Goal: Task Accomplishment & Management: Use online tool/utility

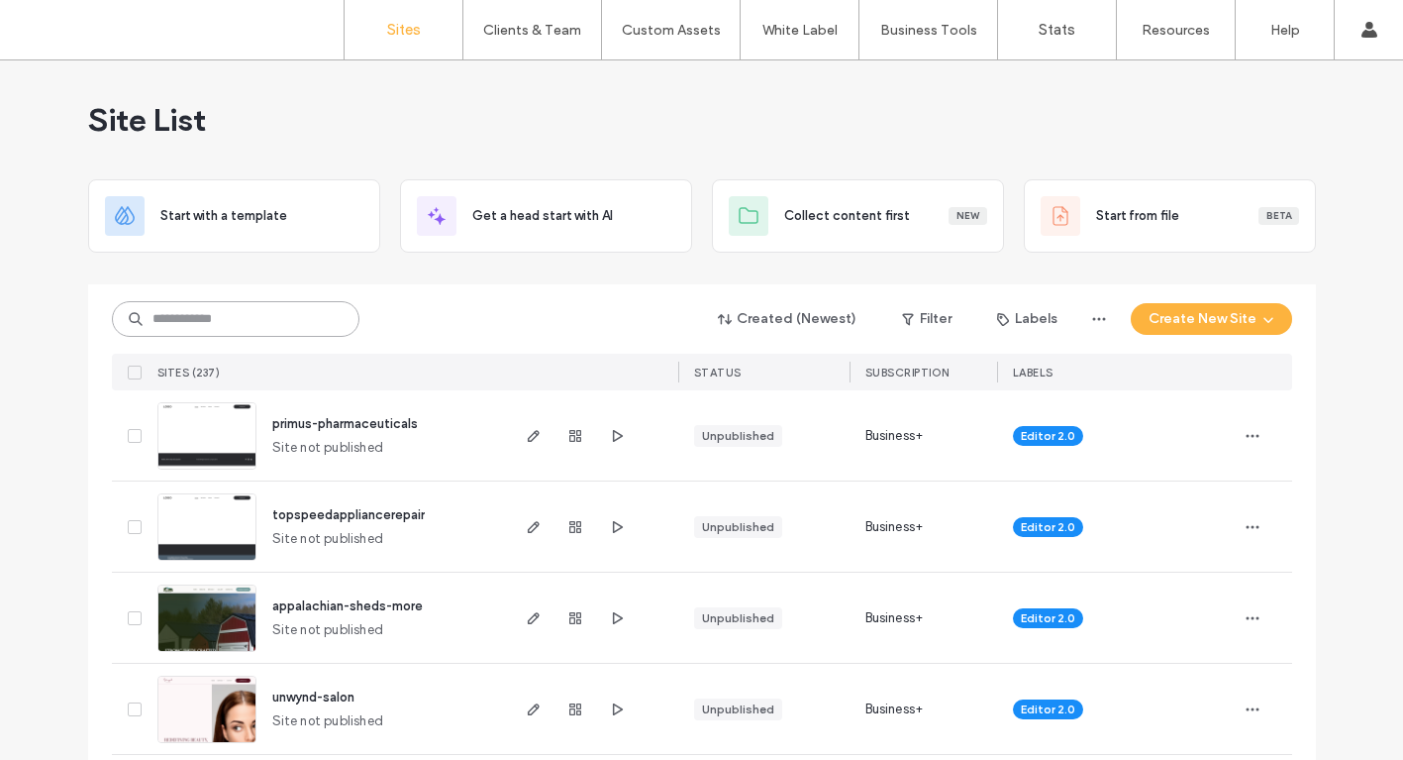
click at [268, 315] on input at bounding box center [236, 319] width 248 height 36
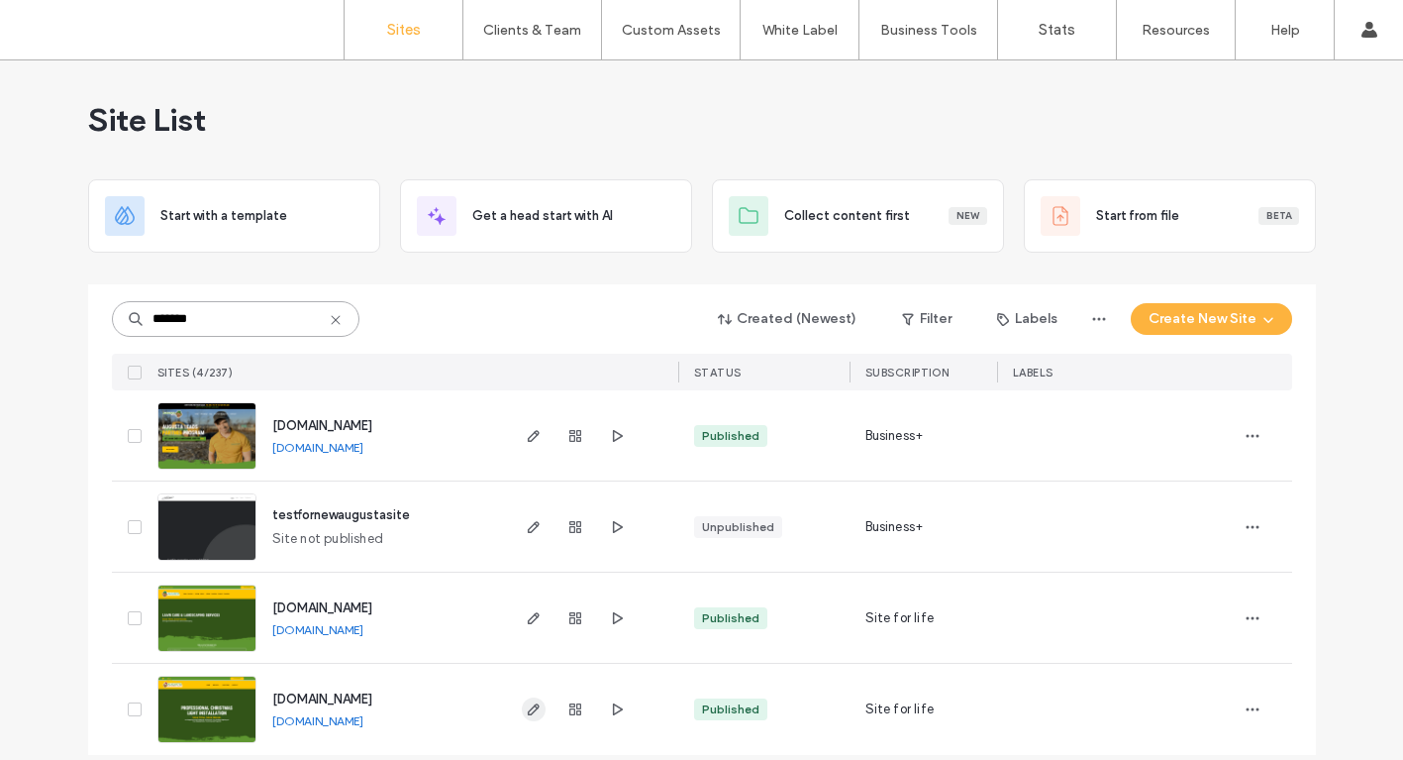
type input "*******"
click at [529, 709] on icon "button" at bounding box center [534, 709] width 16 height 16
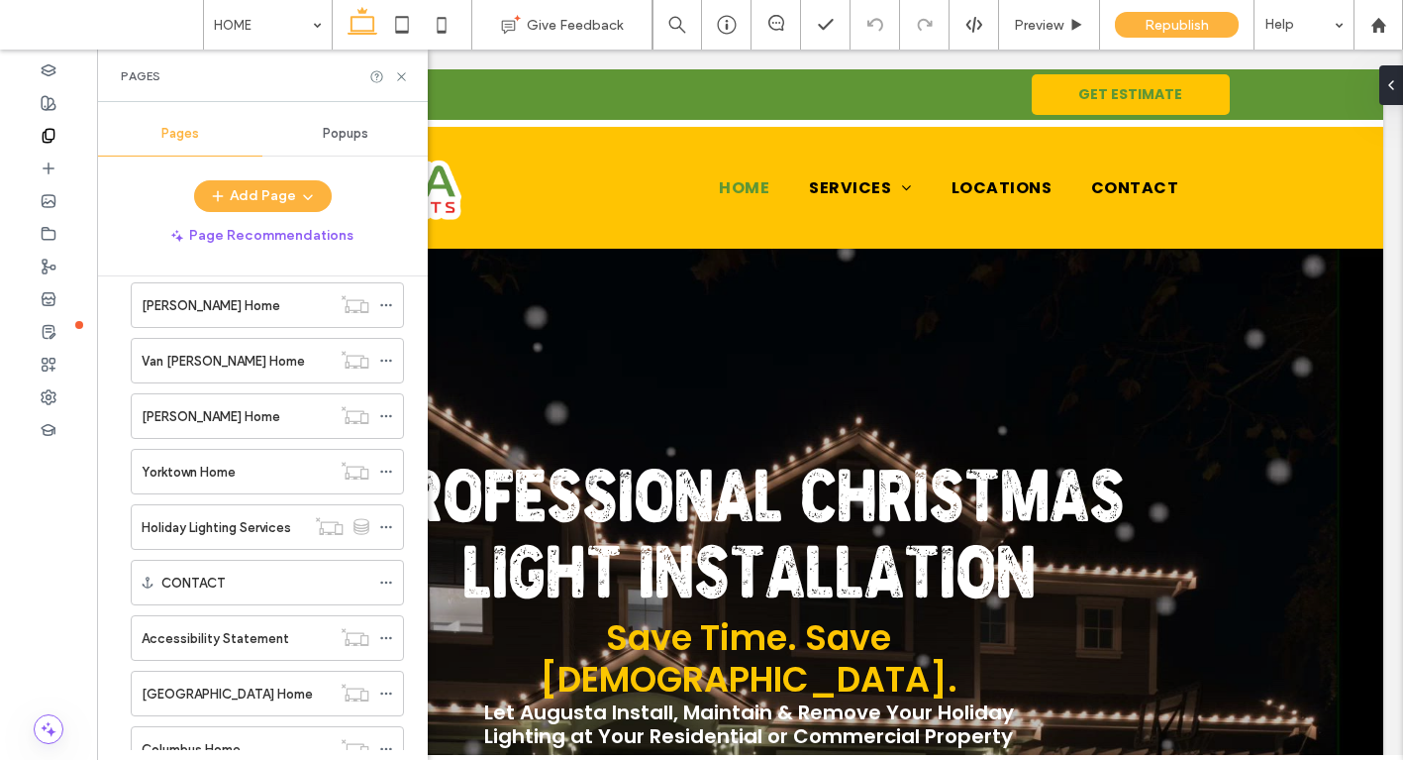
scroll to position [5479, 0]
